Goal: Task Accomplishment & Management: Manage account settings

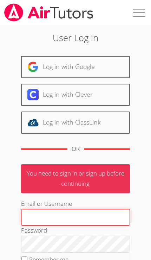
scroll to position [129, 0]
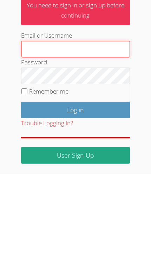
type input "[PERSON_NAME][EMAIL_ADDRESS][PERSON_NAME][DOMAIN_NAME]"
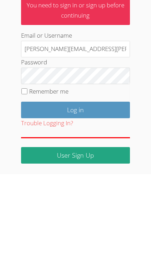
click at [75, 187] on input "Log in" at bounding box center [75, 195] width 109 height 17
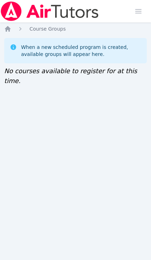
click at [9, 31] on icon "Breadcrumb" at bounding box center [8, 29] width 6 height 6
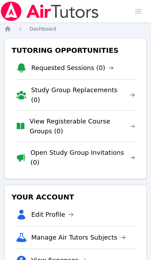
click at [136, 8] on span "button" at bounding box center [138, 11] width 15 height 15
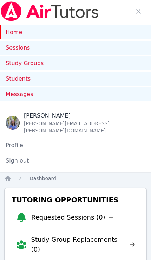
click at [13, 80] on link "Students" at bounding box center [75, 79] width 151 height 14
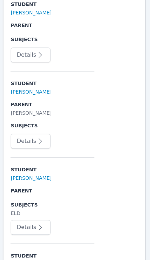
scroll to position [245, 1]
click at [17, 174] on link "Yeva Bystrytska" at bounding box center [31, 177] width 41 height 7
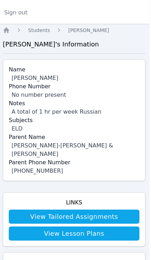
scroll to position [148, 0]
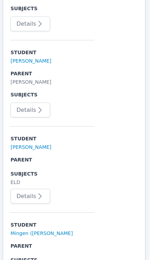
scroll to position [284, 1]
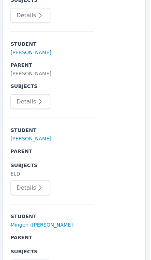
click at [26, 221] on link "Mingen (Lucas) Zhang" at bounding box center [42, 224] width 62 height 7
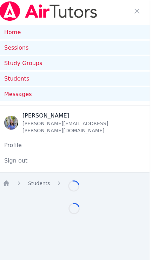
scroll to position [0, 1]
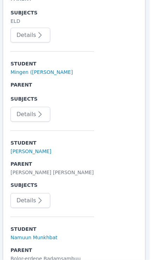
scroll to position [444, 1]
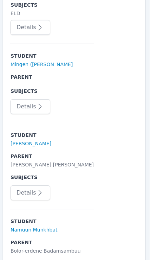
click at [18, 140] on link "Alice Yoon" at bounding box center [31, 143] width 41 height 7
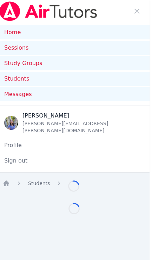
scroll to position [0, 1]
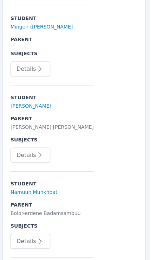
scroll to position [491, 1]
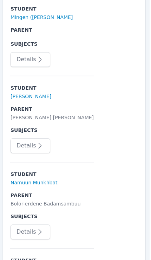
click at [20, 179] on link "Namuun Munkhbat" at bounding box center [34, 182] width 47 height 7
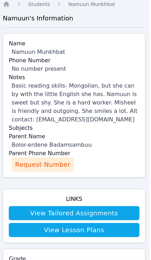
scroll to position [219, 1]
